Goal: Communication & Community: Connect with others

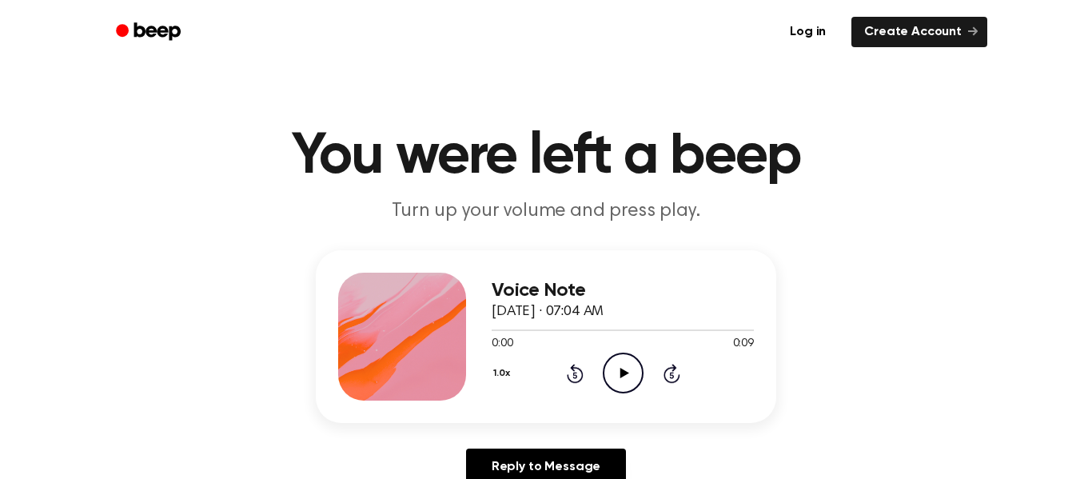
click at [626, 374] on icon at bounding box center [623, 373] width 9 height 10
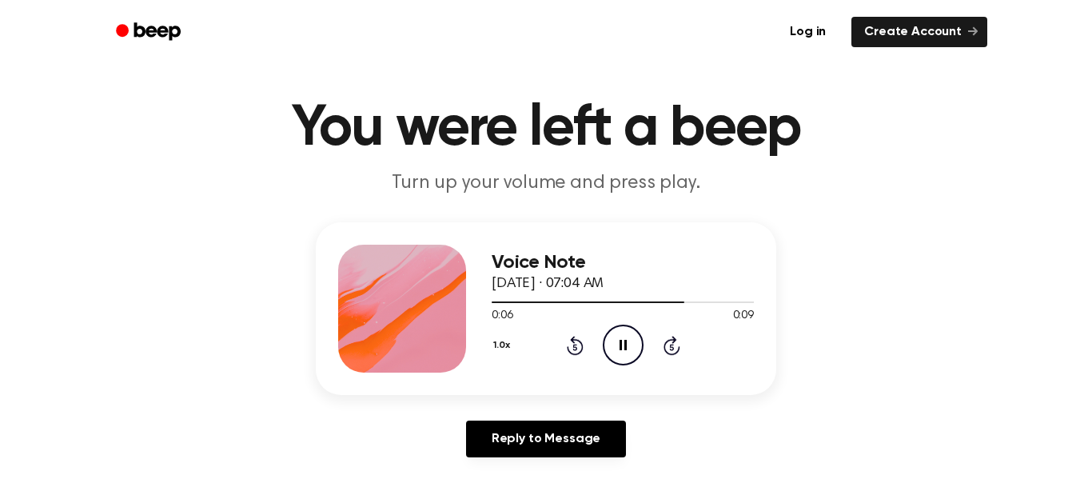
scroll to position [87, 0]
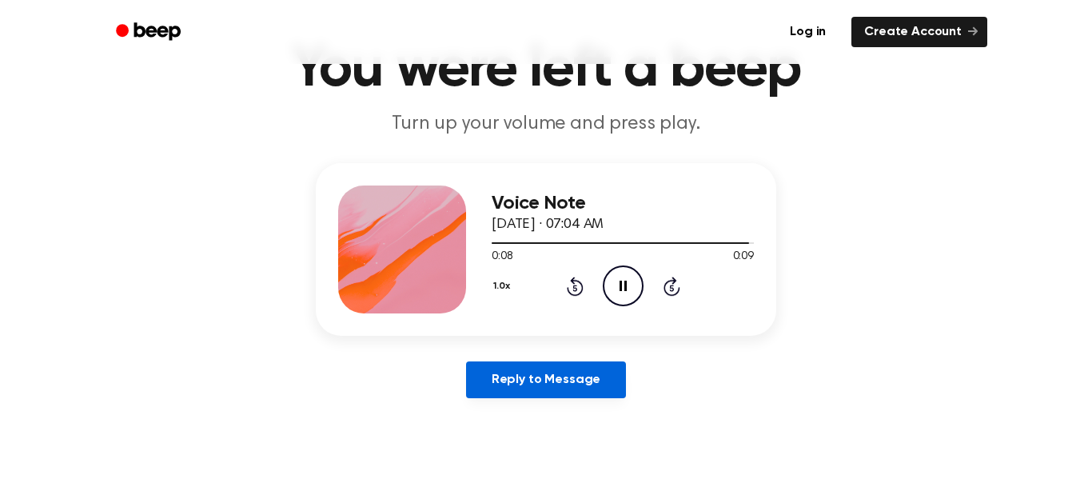
click at [579, 392] on link "Reply to Message" at bounding box center [546, 379] width 160 height 37
